Goal: Communication & Community: Ask a question

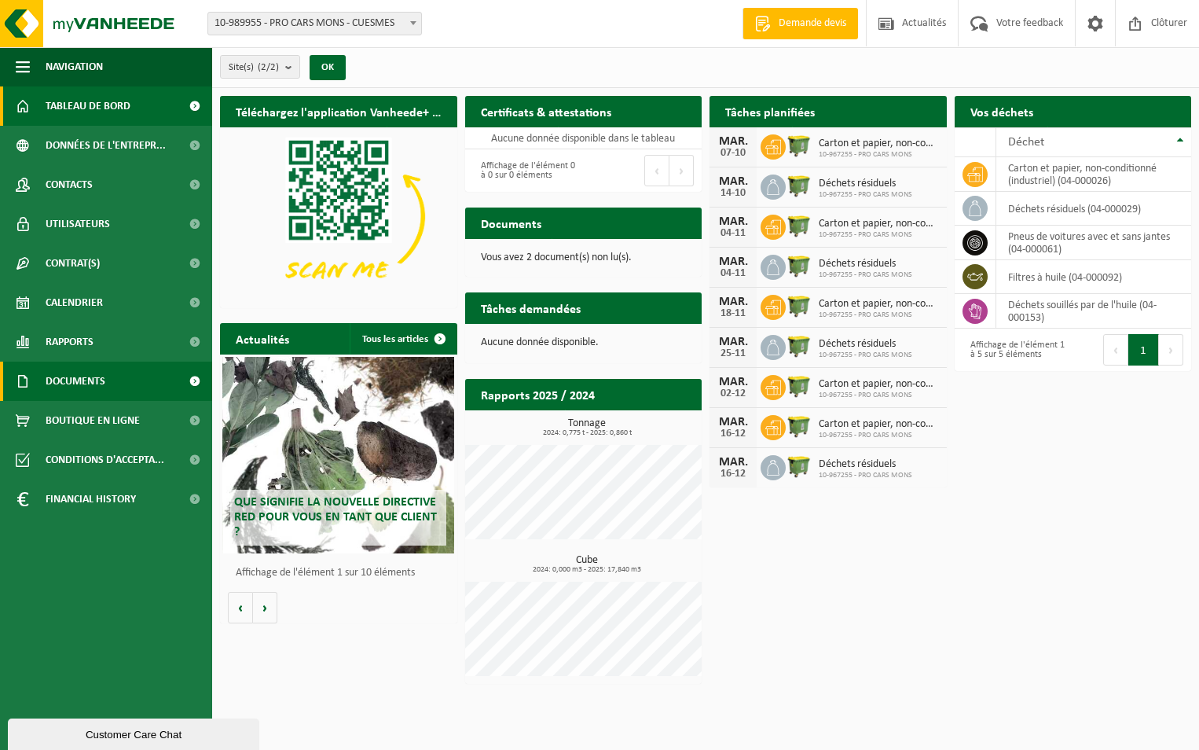
click at [96, 372] on span "Documents" at bounding box center [76, 380] width 60 height 39
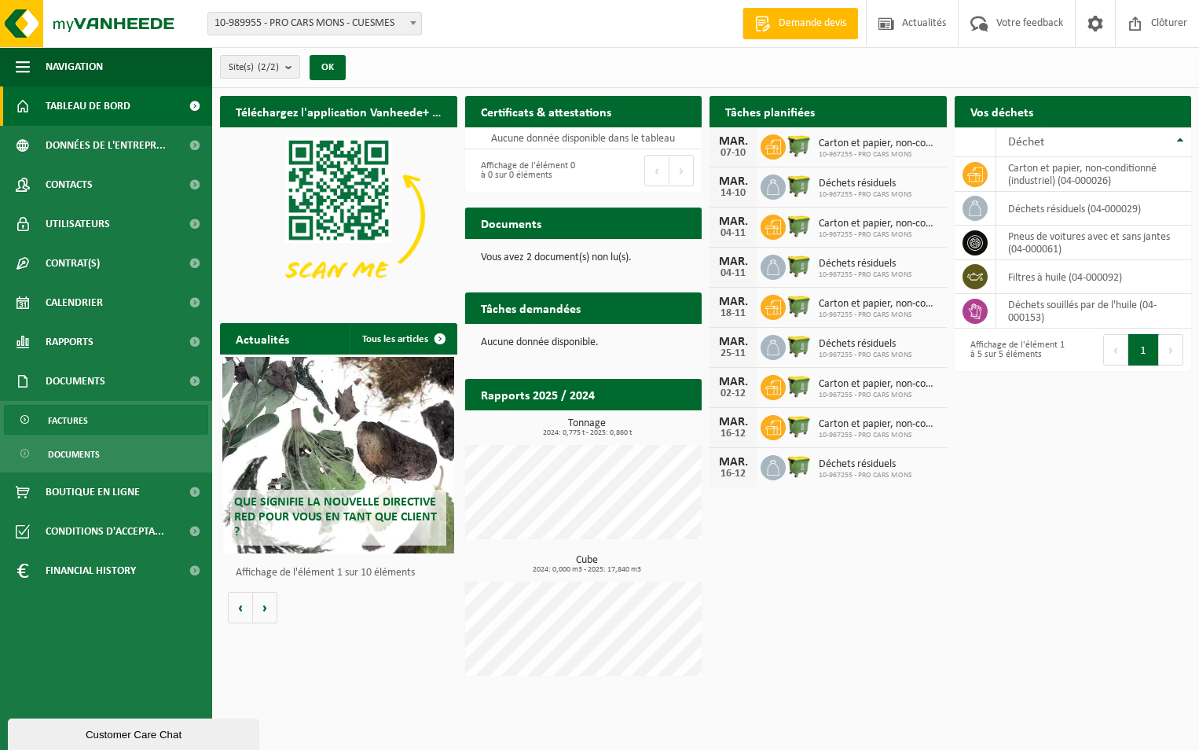
click at [84, 421] on span "Factures" at bounding box center [68, 420] width 40 height 30
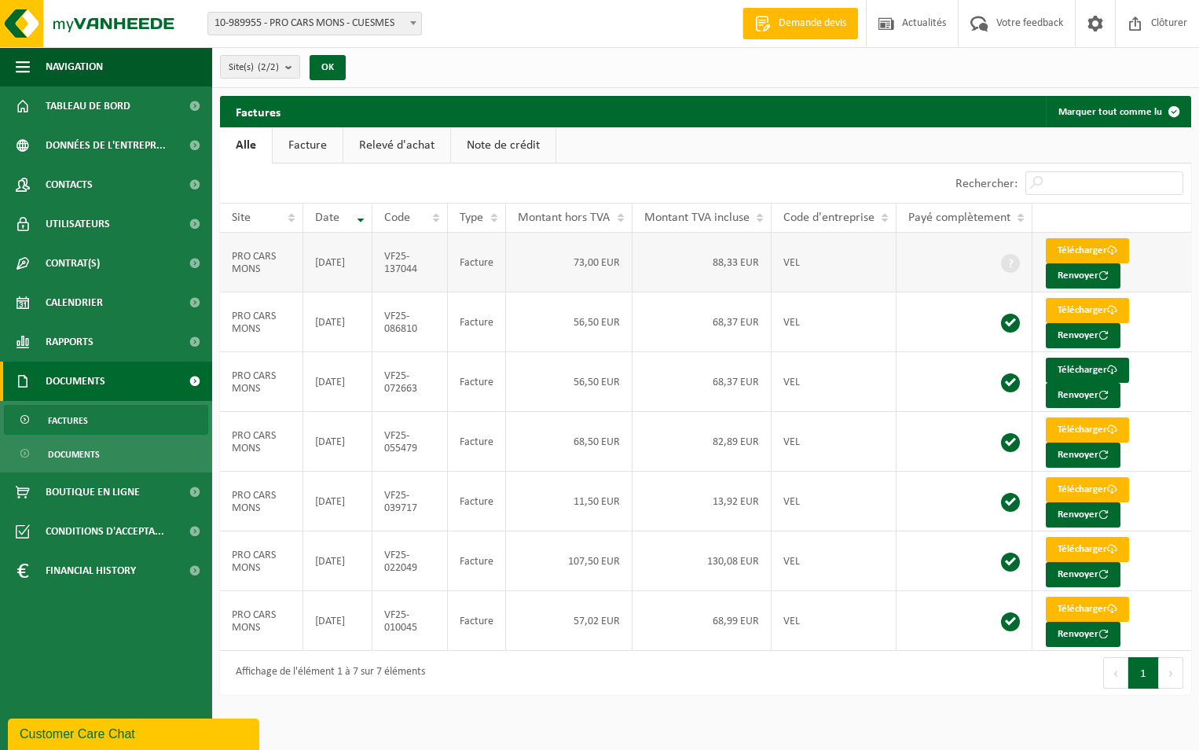
click at [1073, 248] on link "Télécharger" at bounding box center [1087, 250] width 83 height 25
click at [413, 19] on span at bounding box center [413, 23] width 16 height 20
select select "153596"
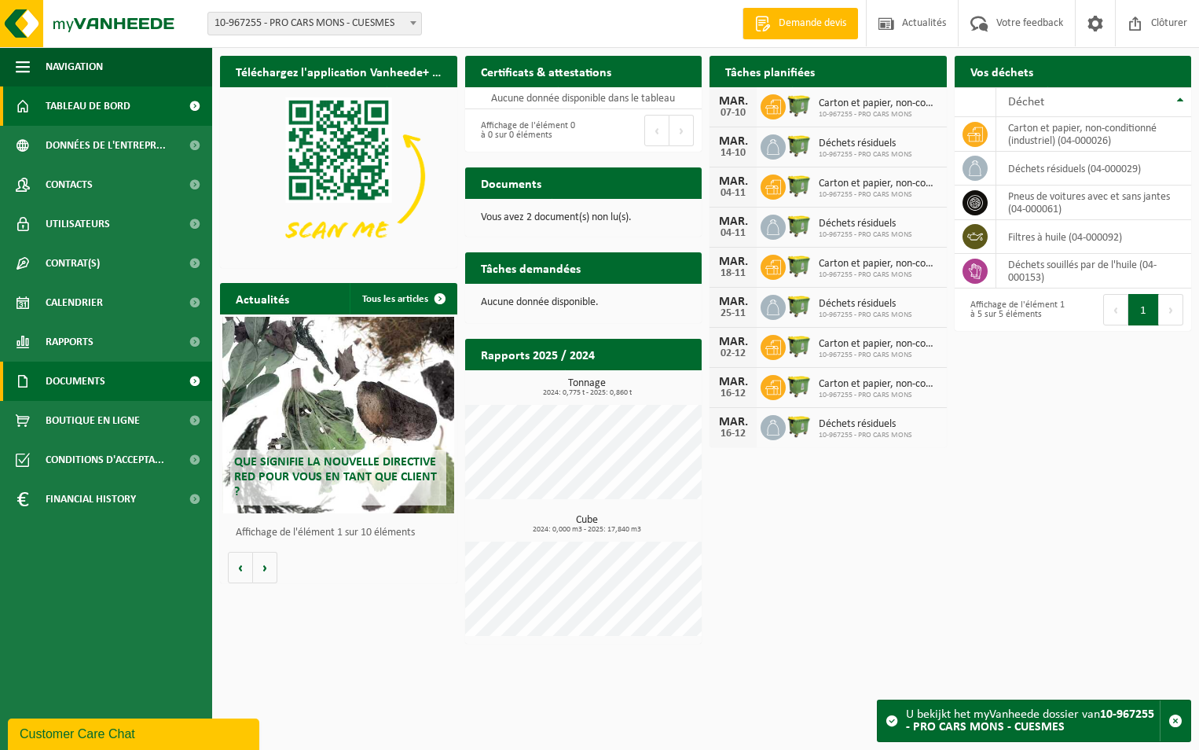
click at [151, 376] on link "Documents" at bounding box center [106, 380] width 212 height 39
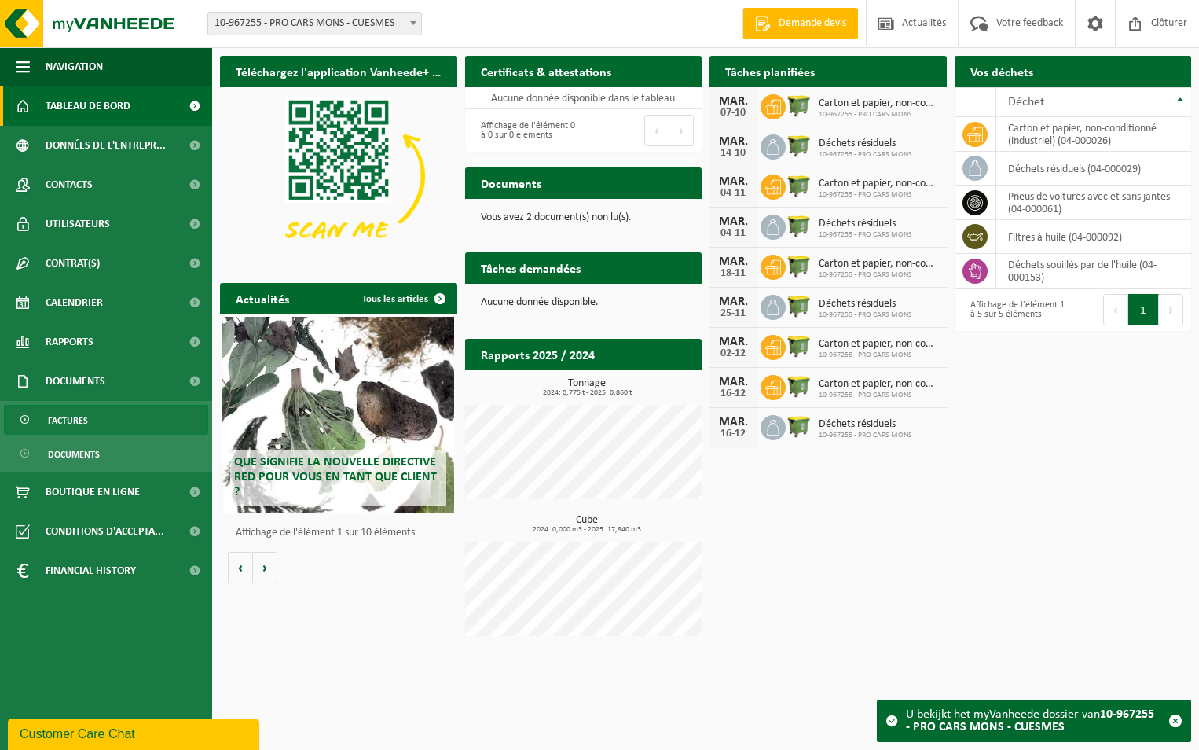
click at [179, 417] on link "Factures" at bounding box center [106, 420] width 204 height 30
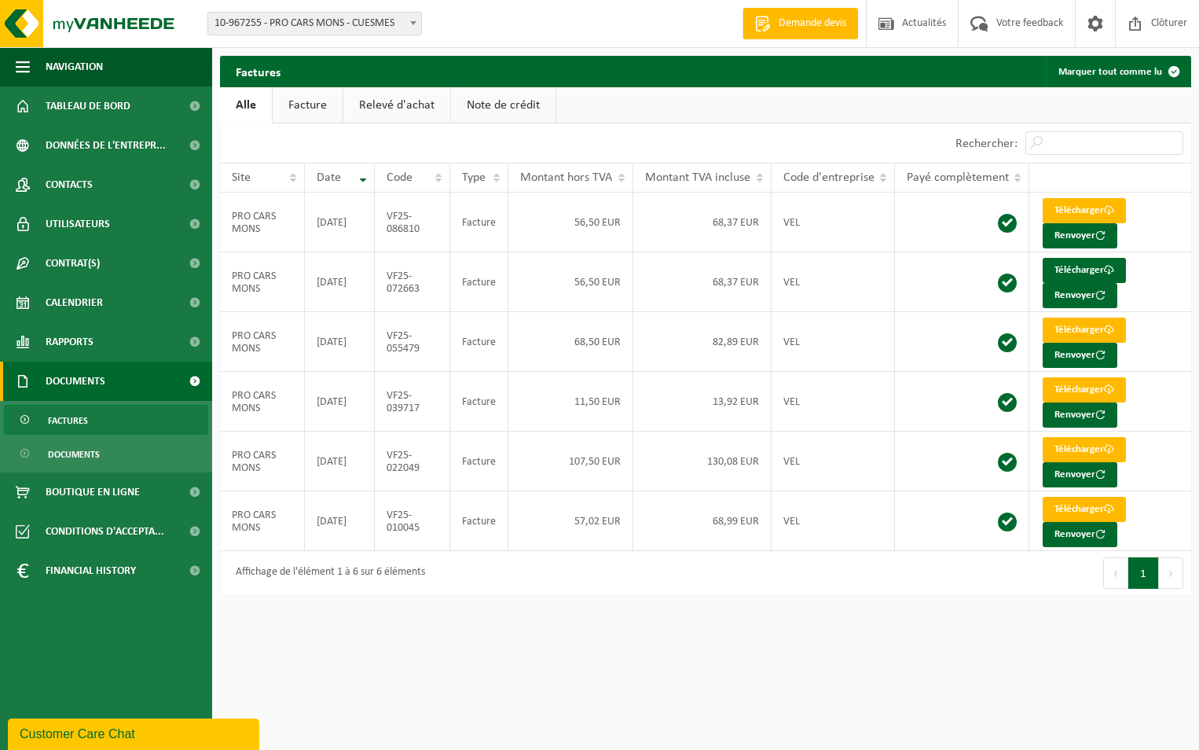
click at [404, 25] on span "10-967255 - PRO CARS MONS - CUESMES" at bounding box center [314, 24] width 213 height 22
select select "168832"
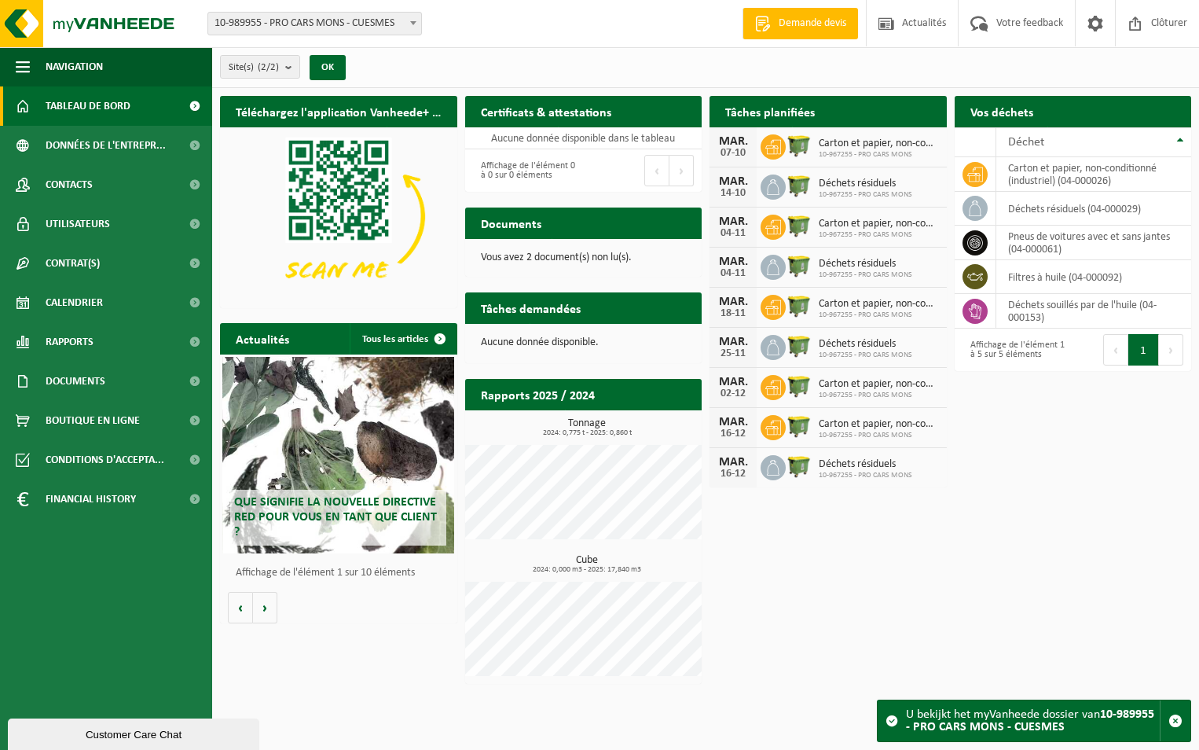
click at [75, 728] on div "Customer Care Chat" at bounding box center [134, 734] width 228 height 12
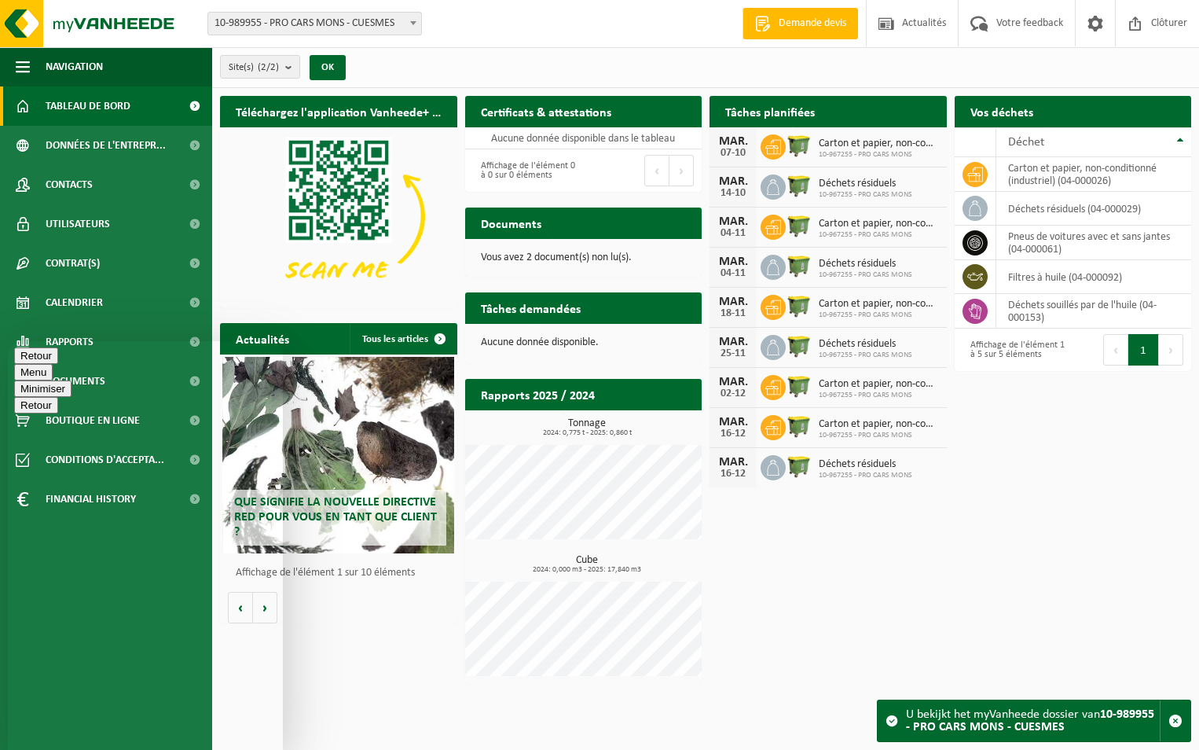
type textarea "Bonjour sur ma derniere facture je vois qu'on me facture 1 passage sans"
click at [72, 380] on button "Minimiser" at bounding box center [42, 388] width 57 height 17
